Goal: Obtain resource: Download file/media

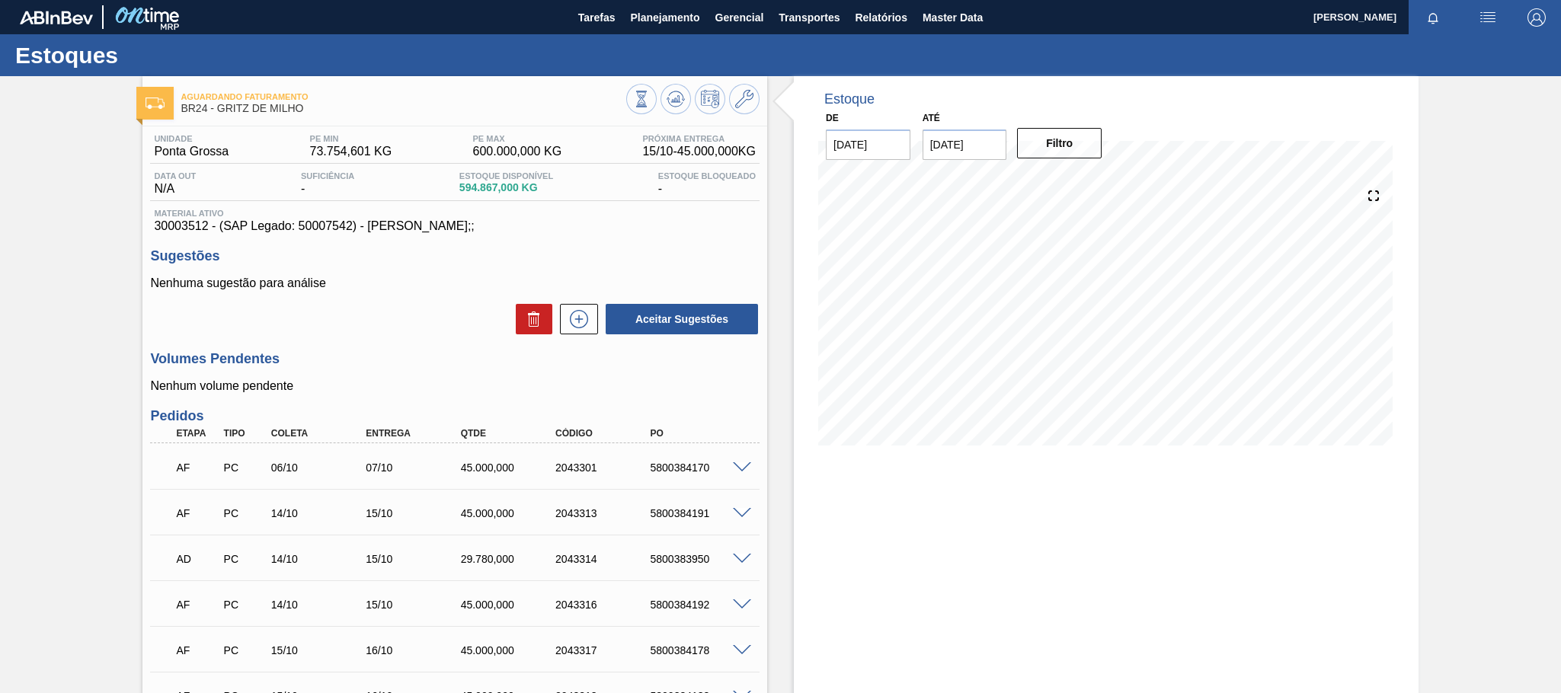
scroll to position [199, 0]
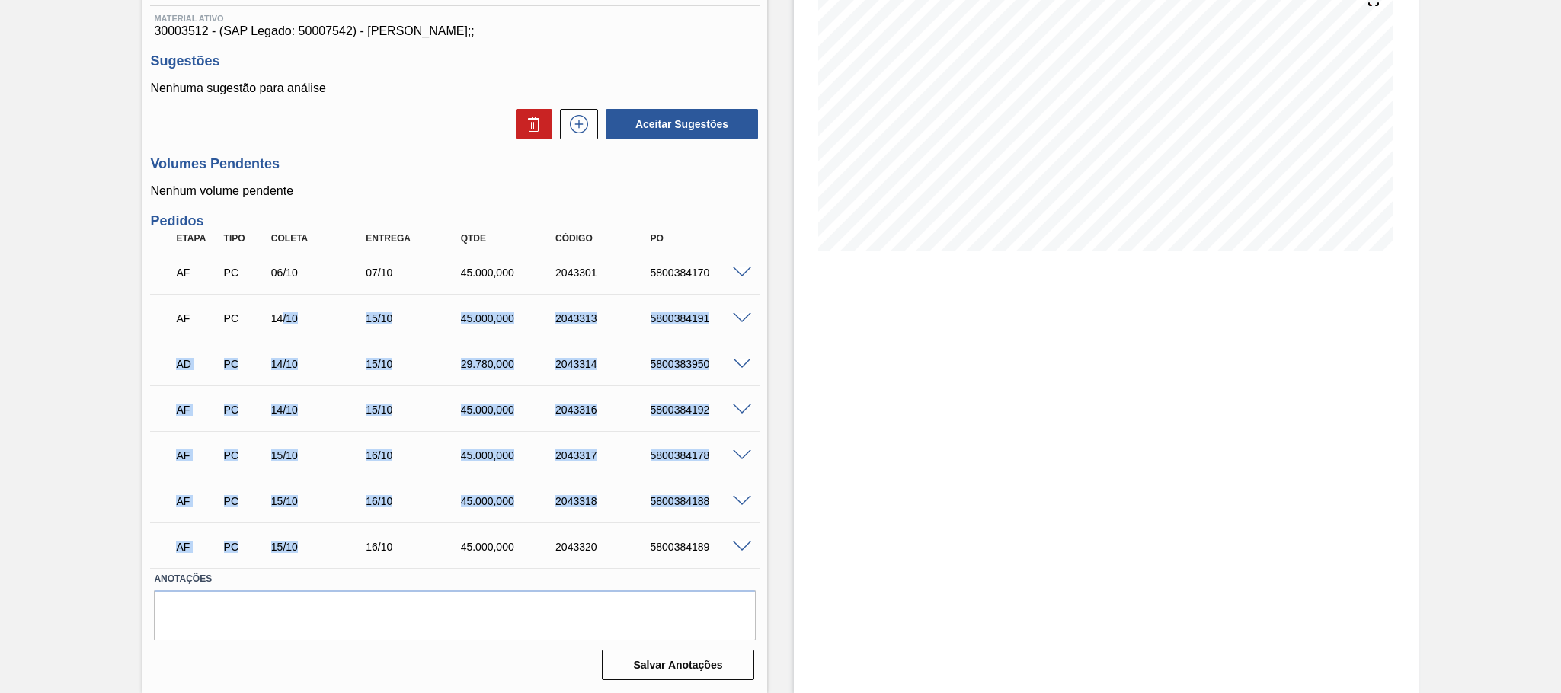
drag, startPoint x: 299, startPoint y: 549, endPoint x: 280, endPoint y: 295, distance: 255.2
click at [280, 295] on div "AF PC 06/10 07/10 45.000,000 2043301 5800384170 Material 30003512 - GRITZ MILHO…" at bounding box center [454, 408] width 609 height 320
click at [887, 446] on div "Estoque De 15/10/2025 Até 29/10/2025 Filtro" at bounding box center [1106, 287] width 625 height 812
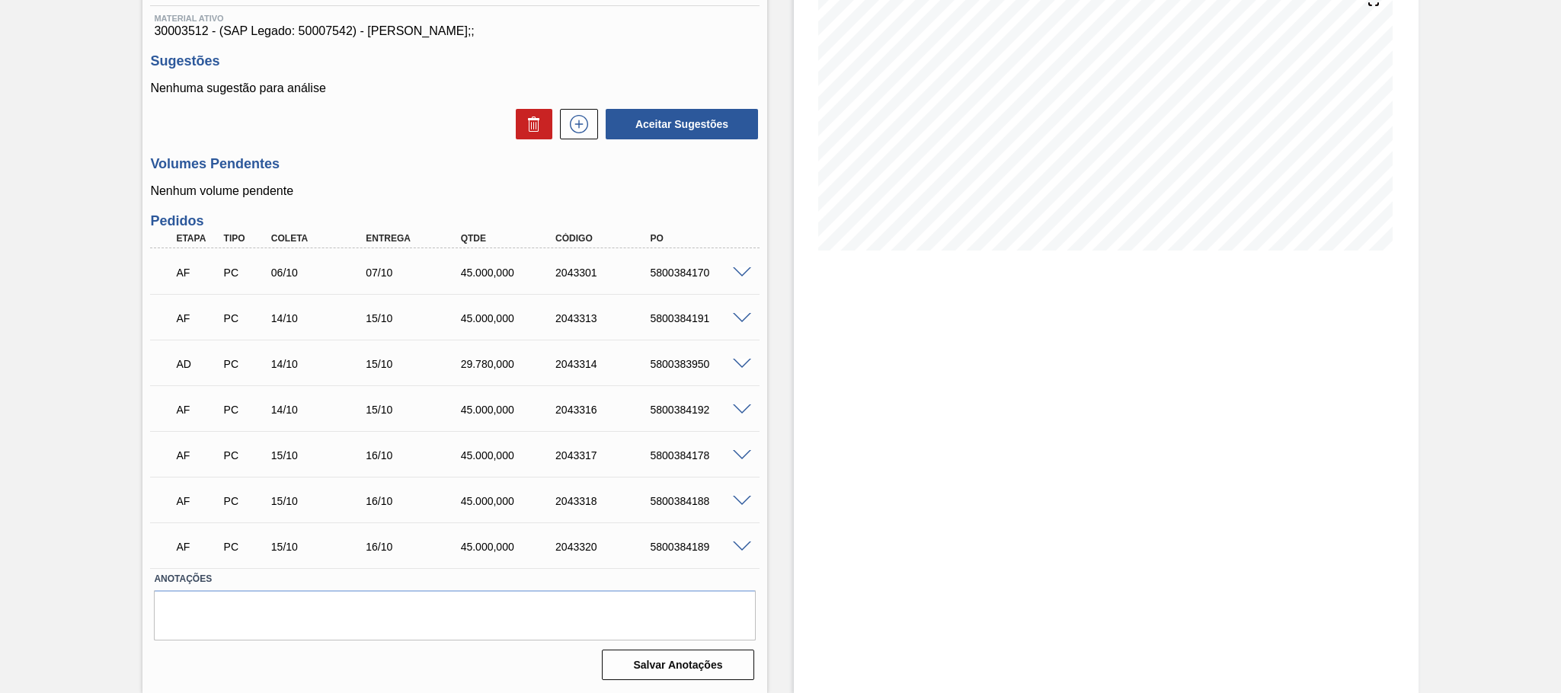
click at [1010, 547] on div "Estoque De 15/10/2025 Até 29/10/2025 Filtro" at bounding box center [1106, 287] width 625 height 812
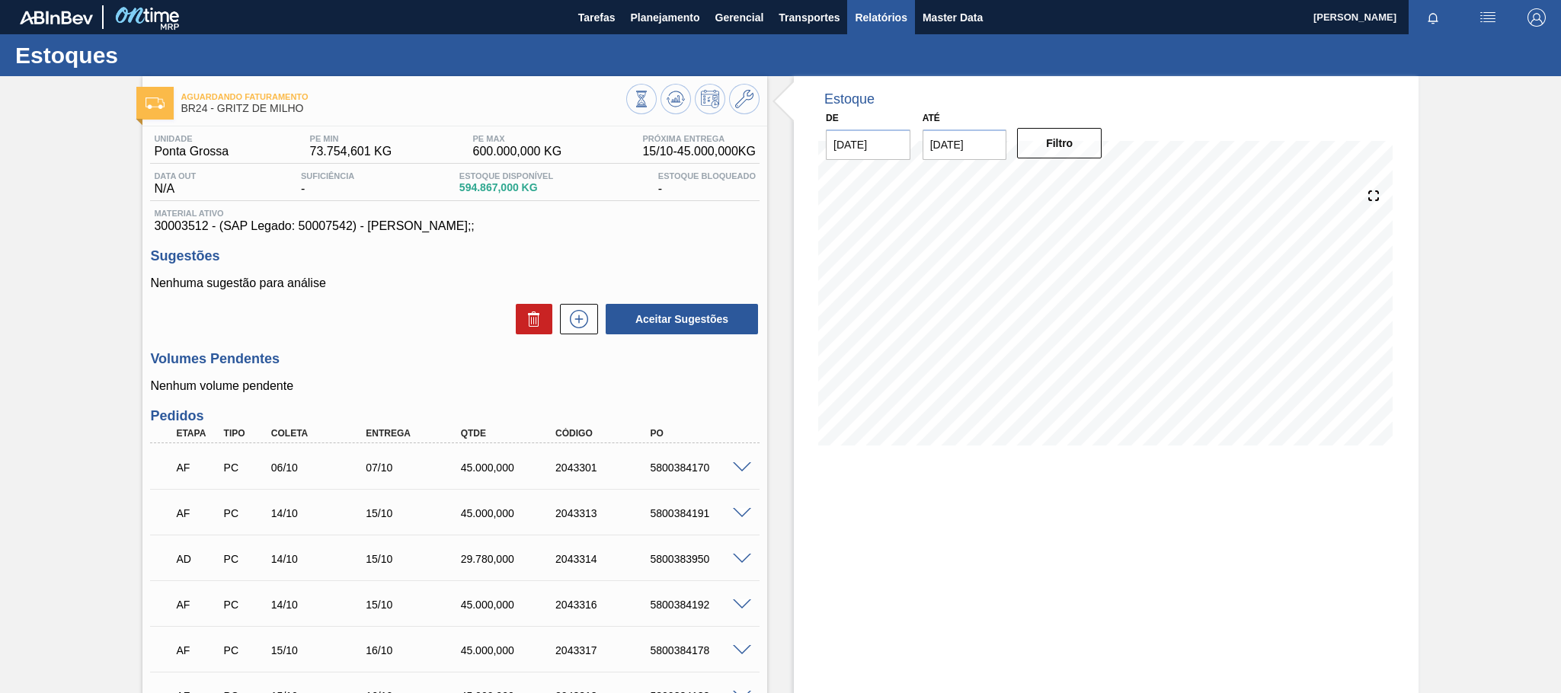
click at [868, 16] on span "Relatórios" at bounding box center [881, 17] width 52 height 18
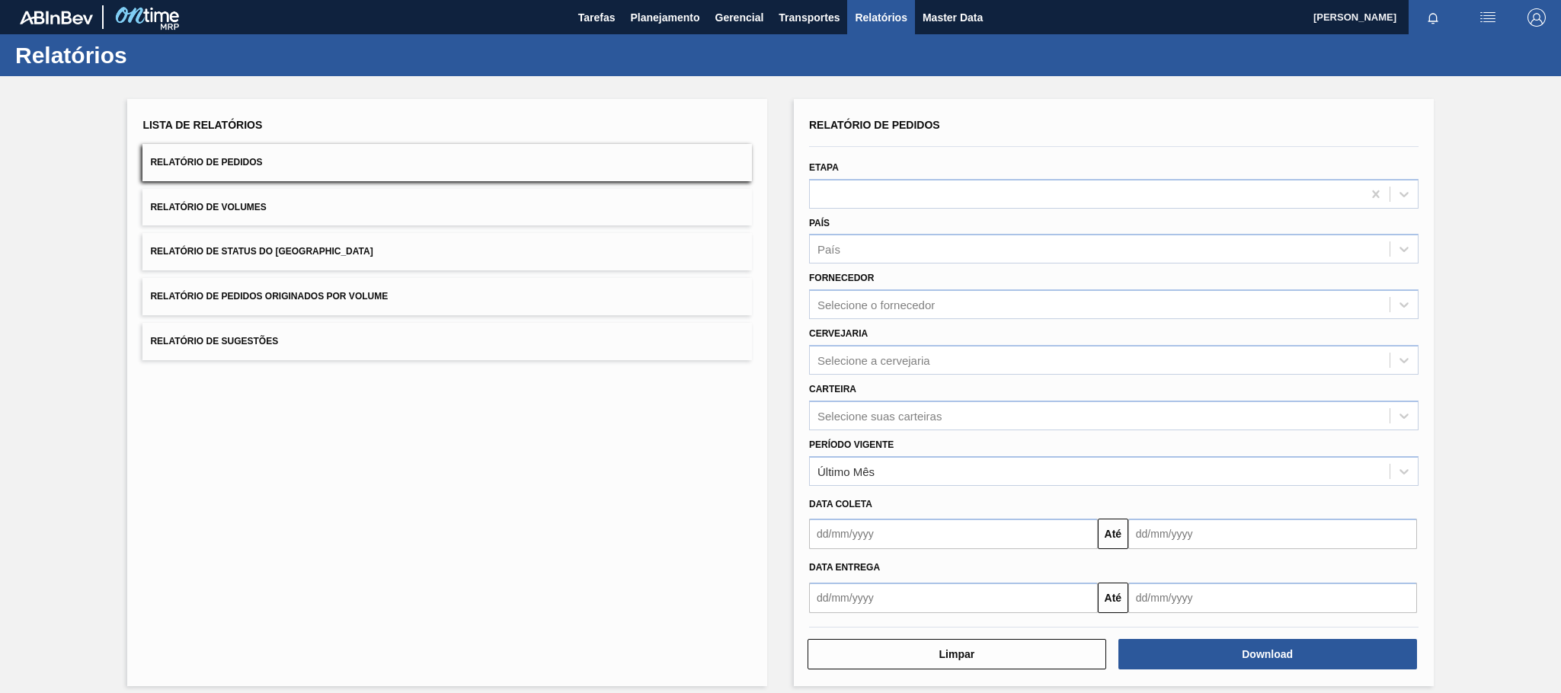
click at [357, 286] on button "Relatório de Pedidos Originados por Volume" at bounding box center [446, 296] width 609 height 37
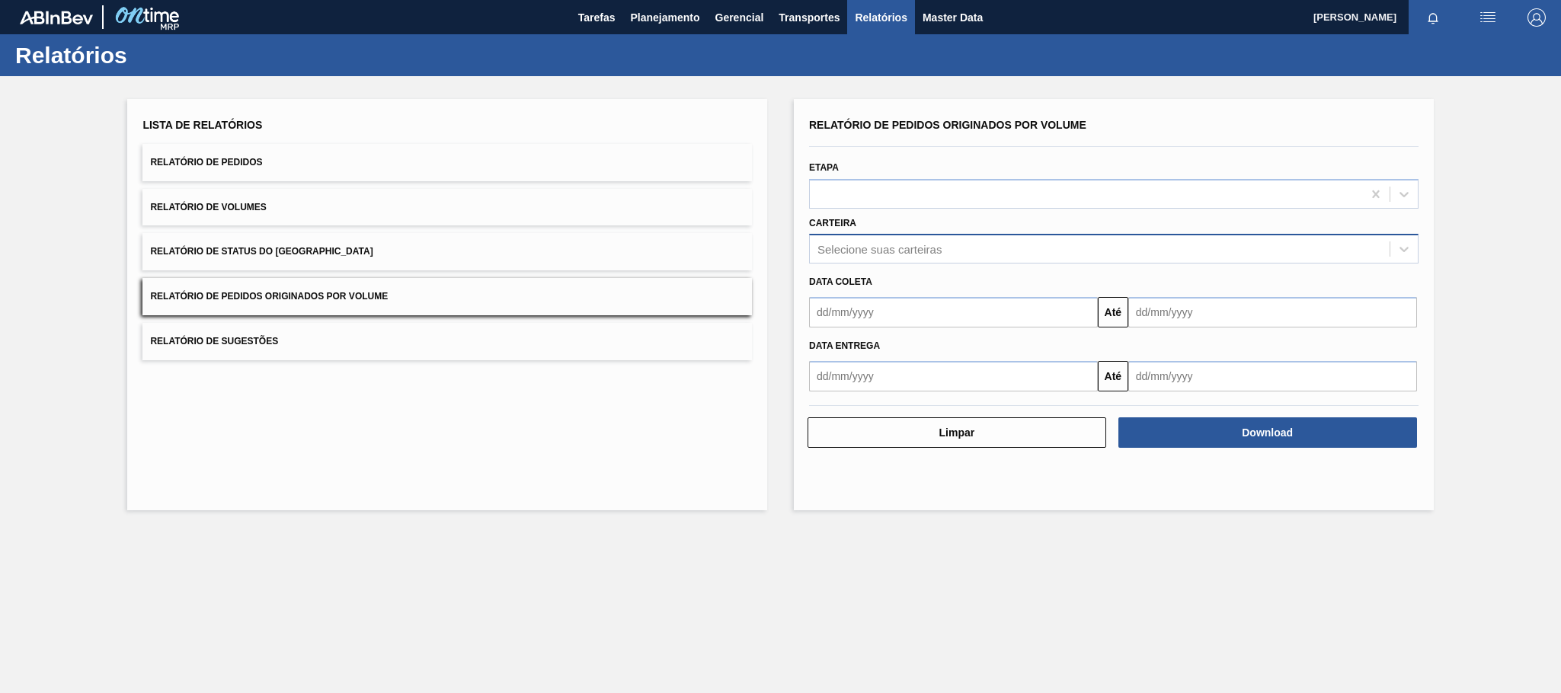
click at [827, 254] on div "Selecione suas carteiras" at bounding box center [879, 249] width 124 height 13
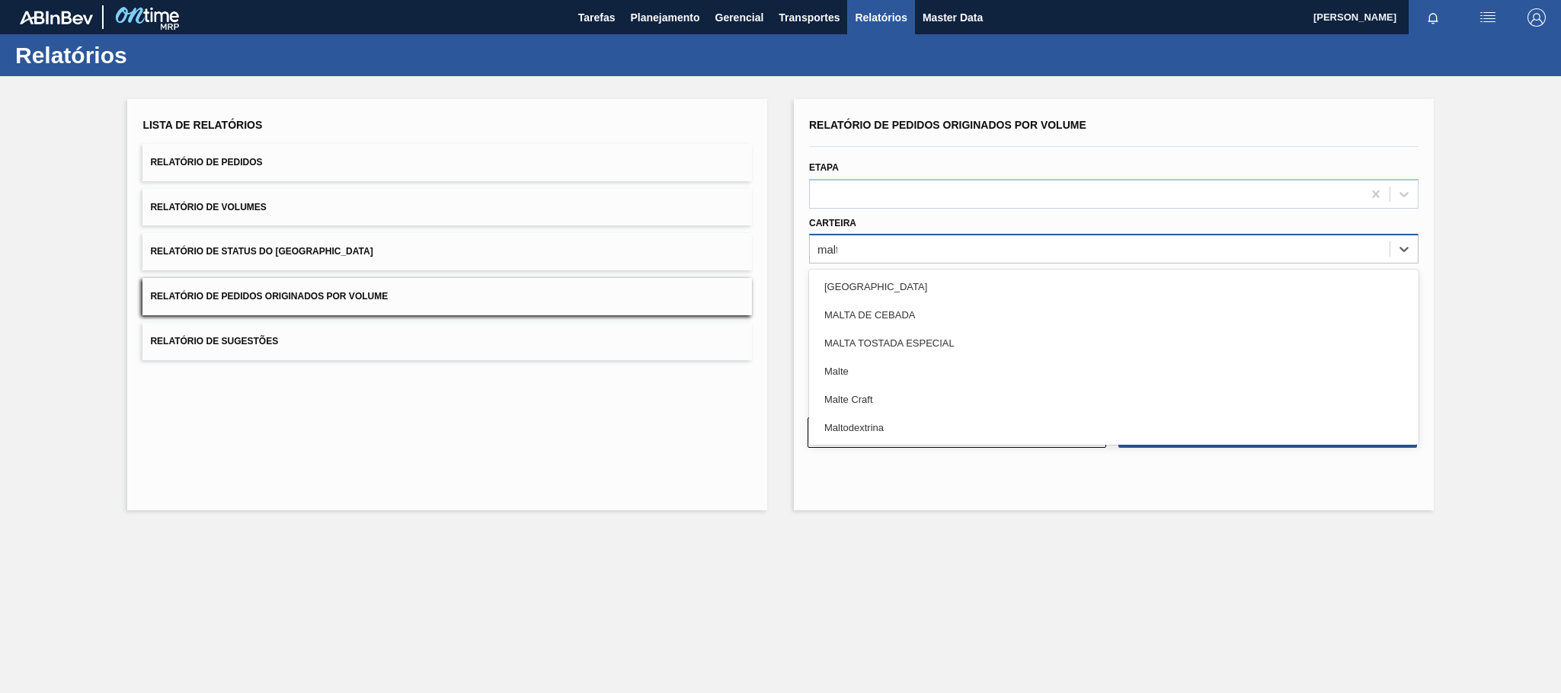
type input "malte"
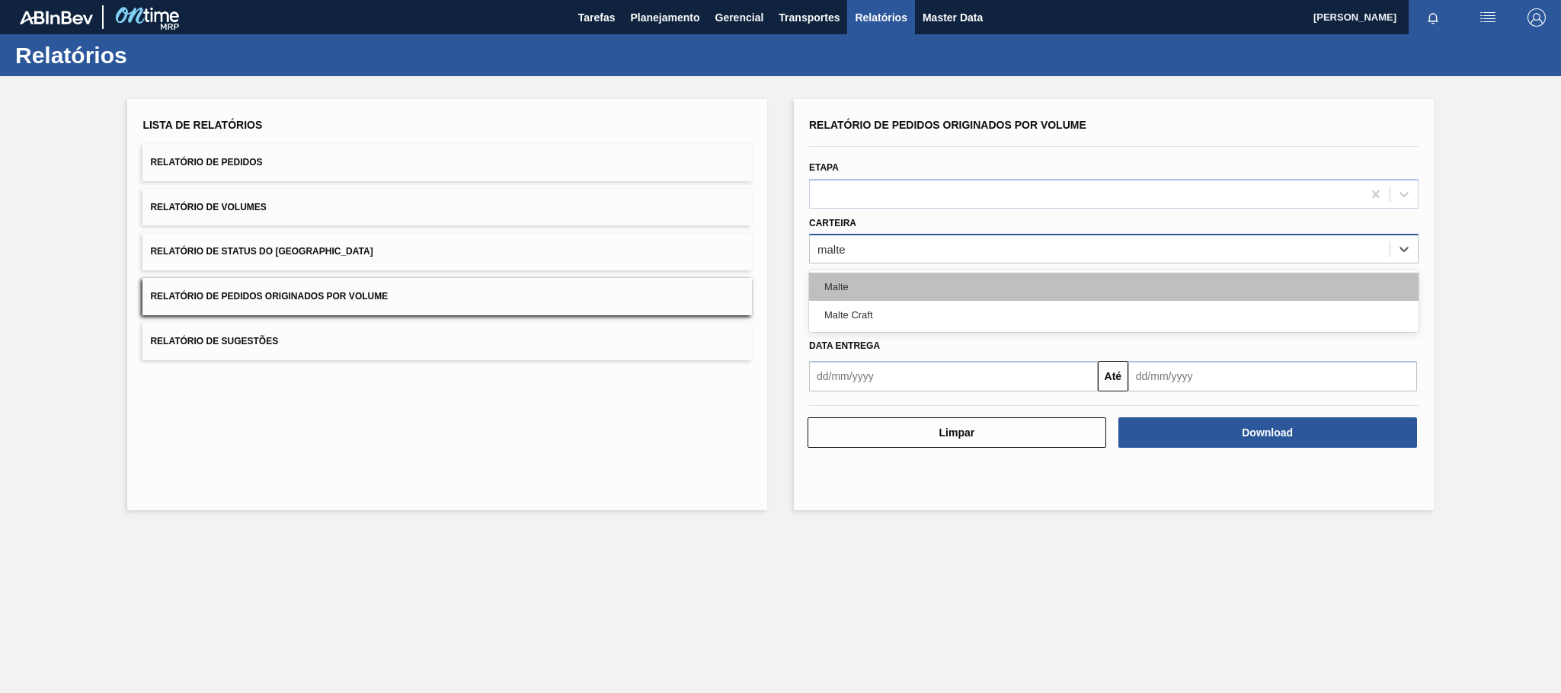
click at [855, 286] on div "Malte" at bounding box center [1113, 287] width 609 height 28
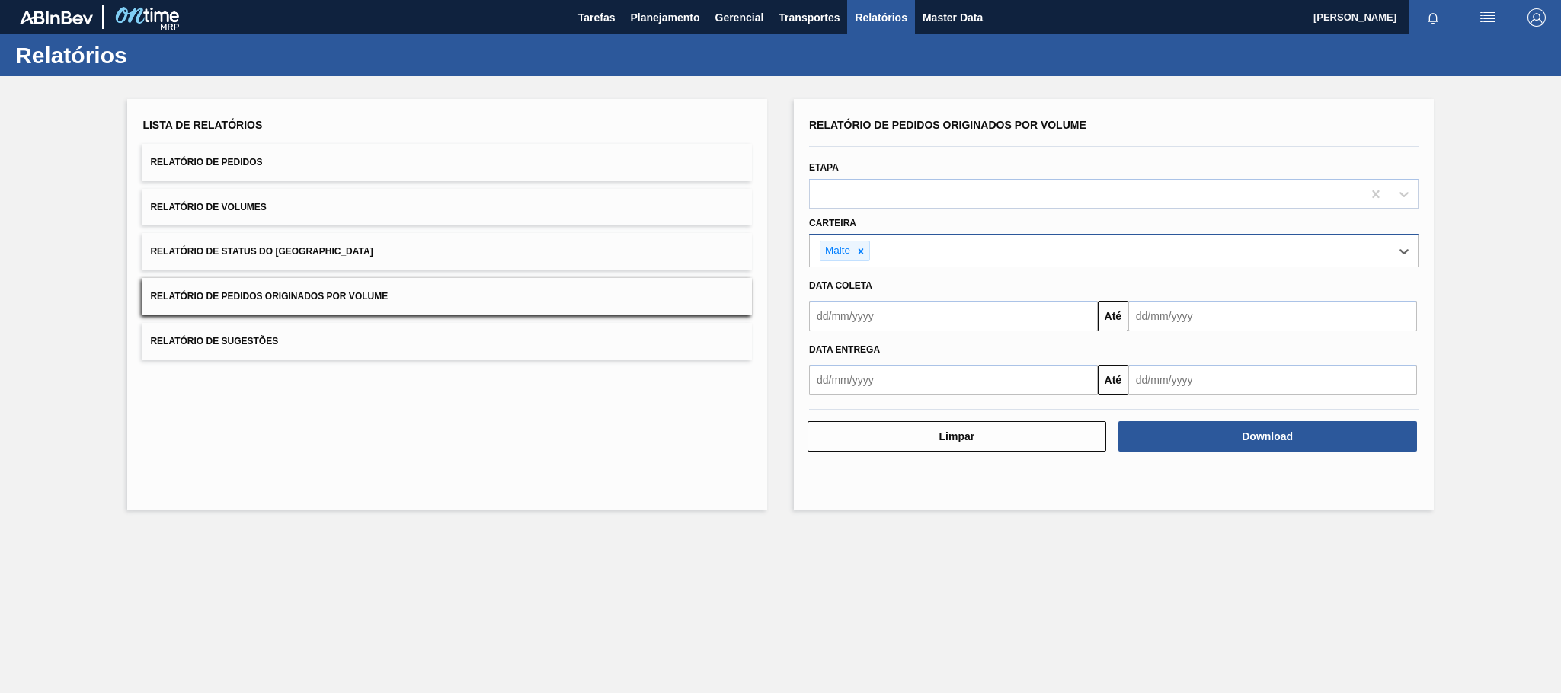
click at [853, 318] on input "text" at bounding box center [953, 316] width 289 height 30
type input "01/01/2025"
click at [905, 398] on div "1" at bounding box center [900, 401] width 21 height 21
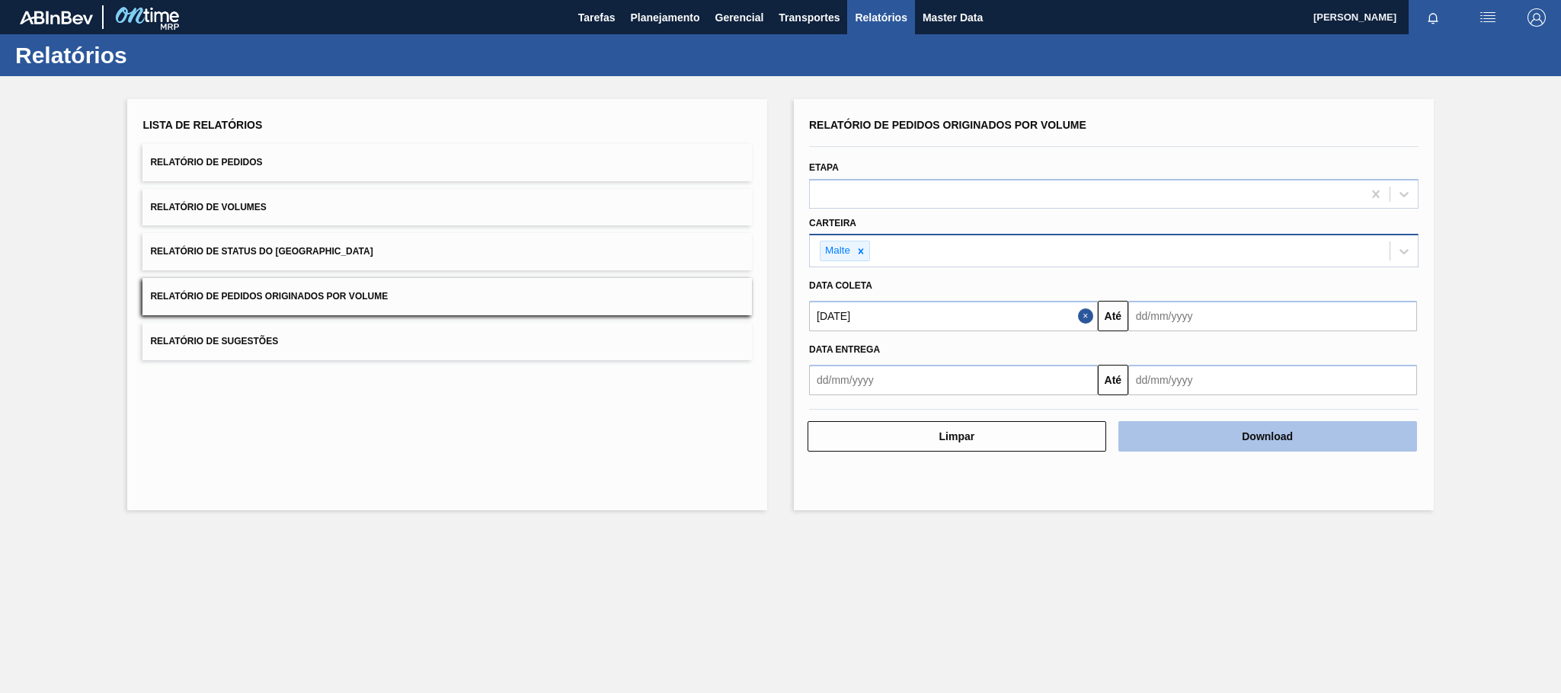
click at [1211, 446] on button "Download" at bounding box center [1267, 436] width 299 height 30
